Goal: Navigation & Orientation: Find specific page/section

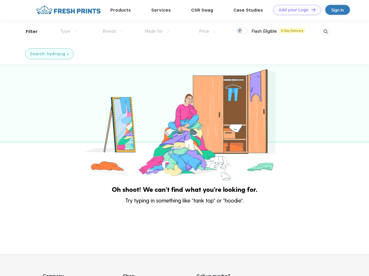
scroll to position [0, 0]
click at [295, 10] on link "Add your Logo Design Tool" at bounding box center [297, 10] width 48 height 10
click at [0, 0] on div "Design Tool" at bounding box center [0, 0] width 0 height 0
click at [311, 10] on link "Add your Logo Design Tool" at bounding box center [297, 10] width 48 height 10
click at [28, 32] on div "Filter" at bounding box center [32, 31] width 12 height 7
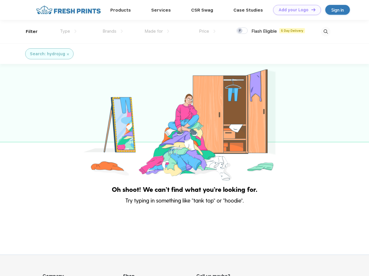
click at [68, 31] on span "Type" at bounding box center [65, 31] width 10 height 5
click at [113, 31] on span "Brands" at bounding box center [109, 31] width 14 height 5
click at [157, 31] on span "Made for" at bounding box center [153, 31] width 18 height 5
click at [207, 31] on span "Price" at bounding box center [204, 31] width 10 height 5
click at [242, 31] on div at bounding box center [241, 31] width 11 height 6
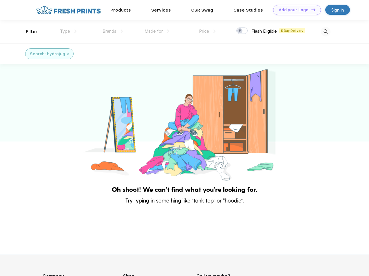
click at [240, 31] on input "checkbox" at bounding box center [238, 29] width 4 height 4
click at [325, 32] on img at bounding box center [326, 32] width 10 height 10
